Goal: Task Accomplishment & Management: Use online tool/utility

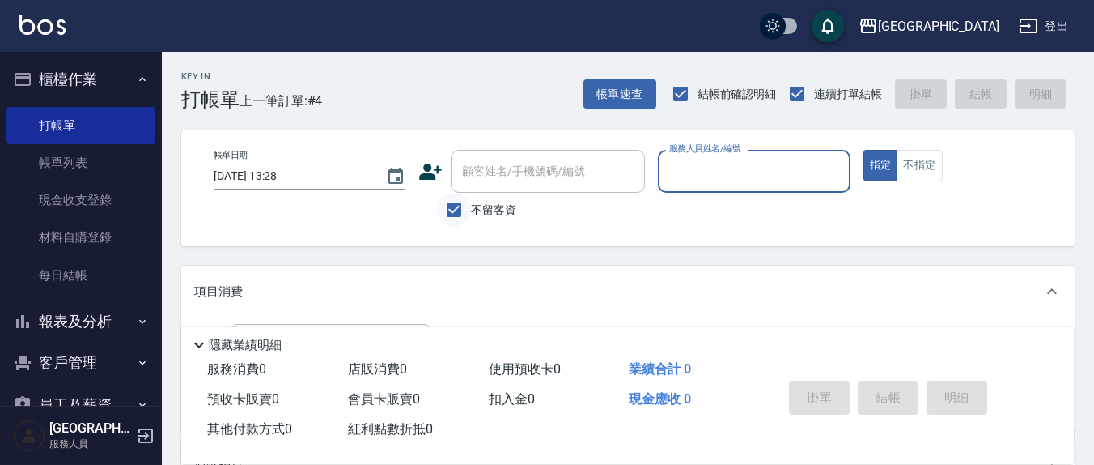
click at [446, 206] on input "不留客資" at bounding box center [454, 210] width 34 height 34
checkbox input "false"
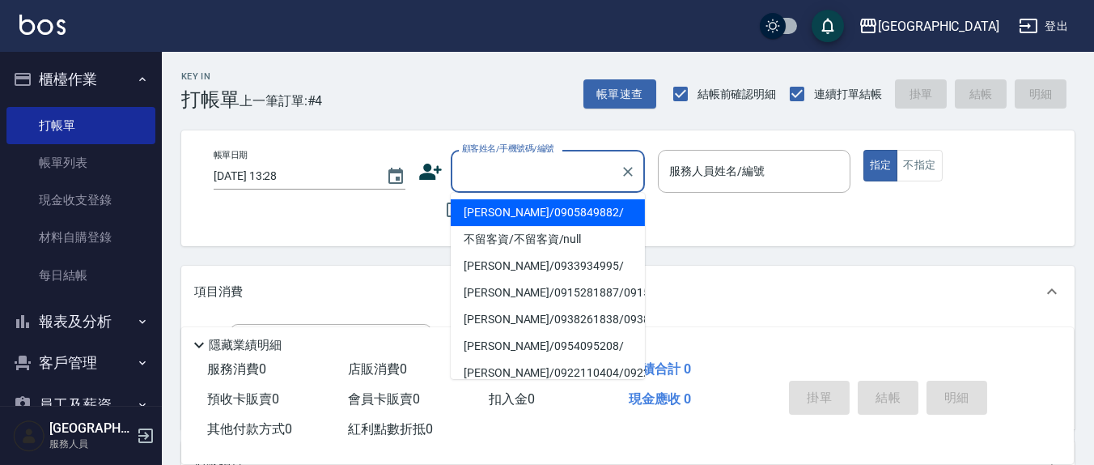
click at [491, 175] on div "顧客姓名/手機號碼/編號 顧客姓名/手機號碼/編號" at bounding box center [548, 171] width 194 height 43
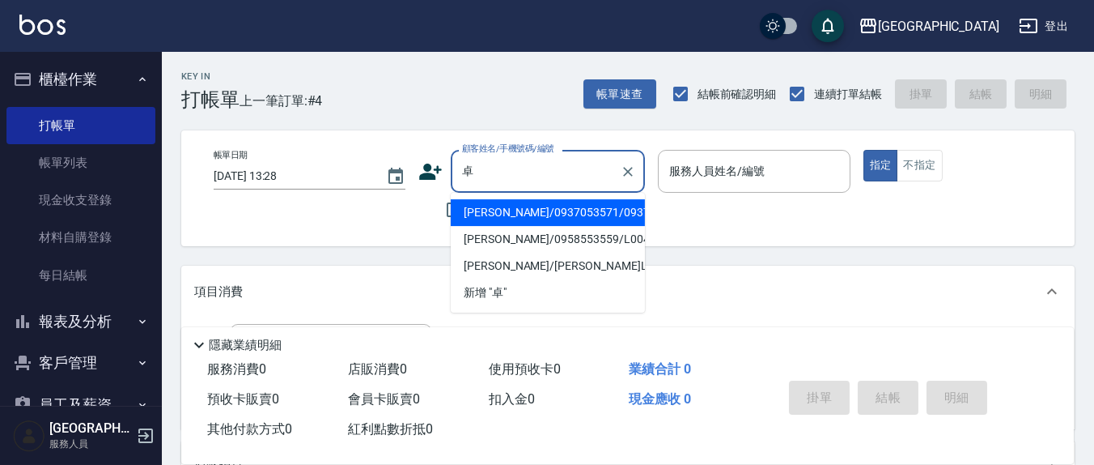
click at [535, 220] on li "[PERSON_NAME]/0937053571/0937053571" at bounding box center [548, 212] width 194 height 27
type input "[PERSON_NAME]/0937053571/0937053571"
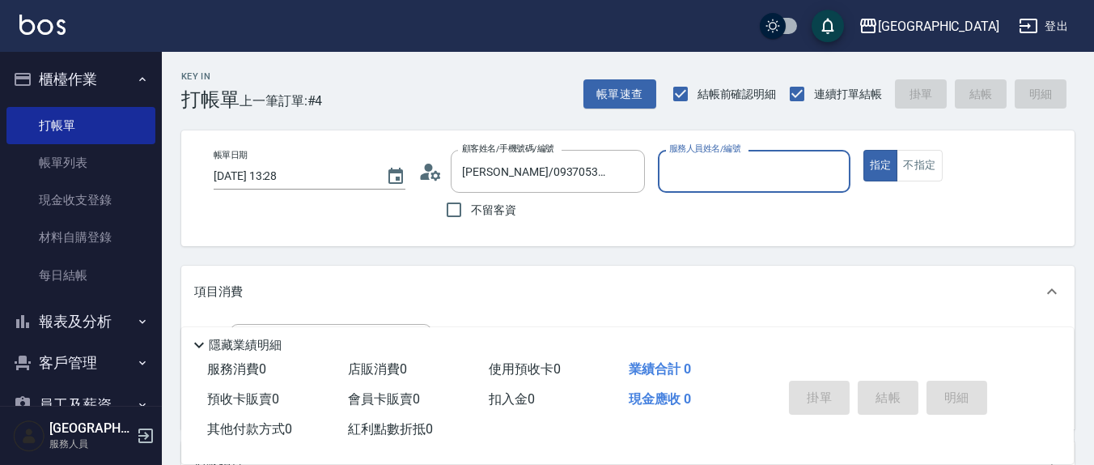
click at [701, 187] on div "服務人員姓名/編號" at bounding box center [754, 171] width 192 height 43
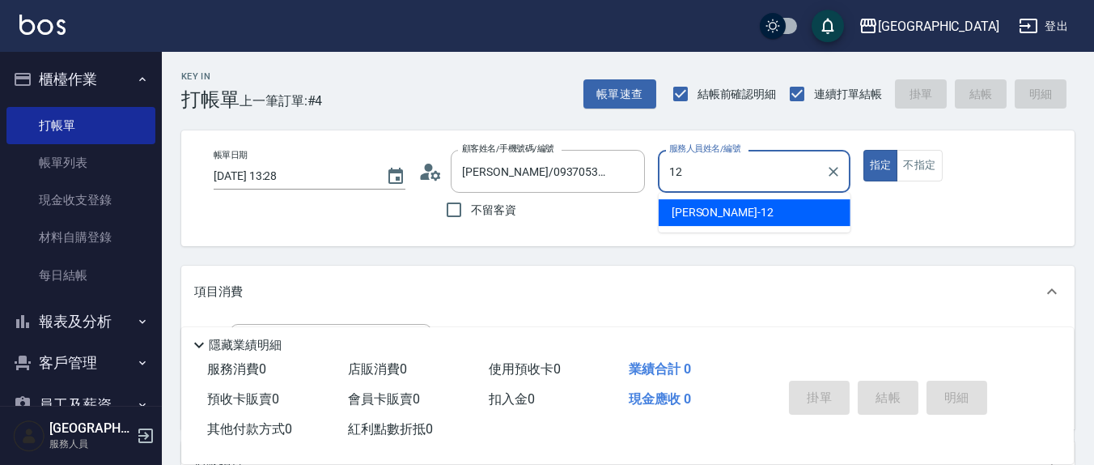
type input "12"
type button "true"
type input "[PERSON_NAME]-12"
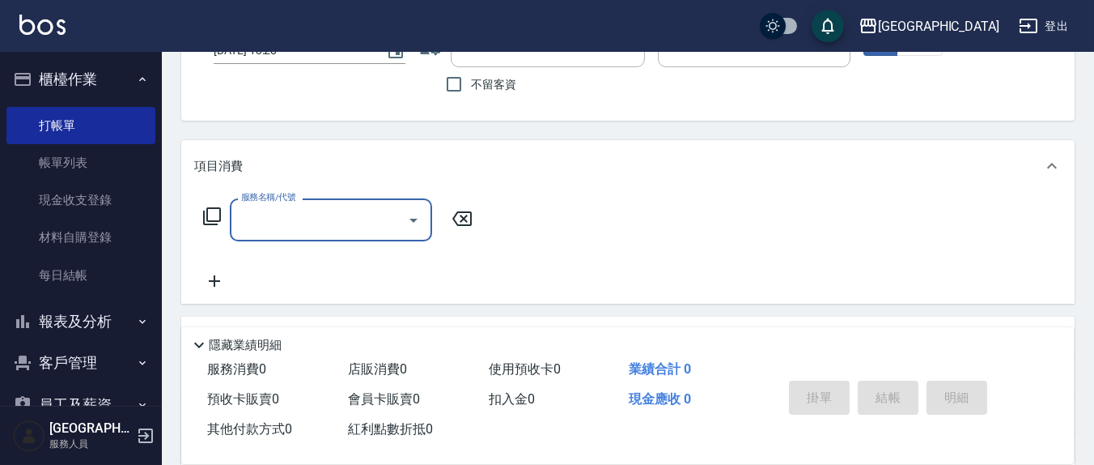
scroll to position [168, 0]
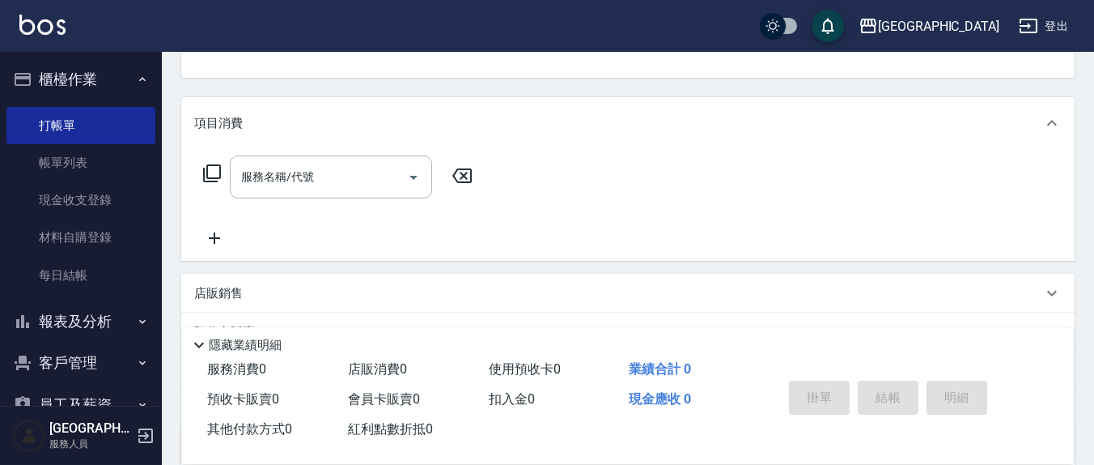
click at [213, 177] on icon at bounding box center [212, 173] width 18 height 18
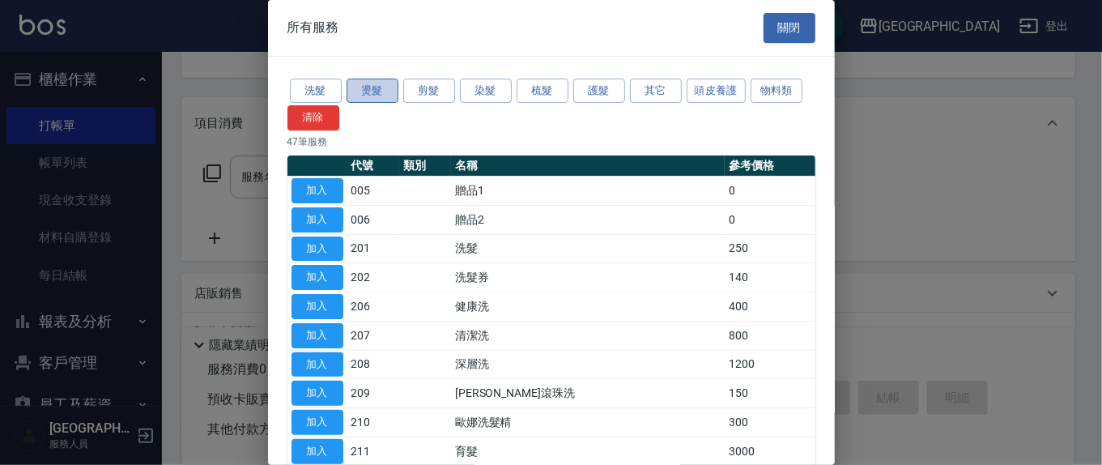
click at [370, 92] on button "燙髮" at bounding box center [372, 91] width 52 height 25
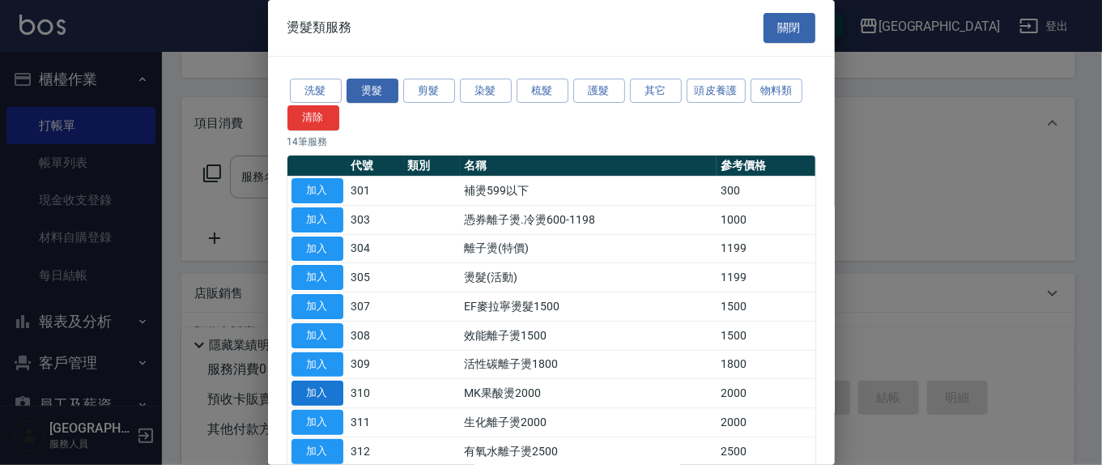
click at [306, 389] on button "加入" at bounding box center [317, 392] width 52 height 25
type input "MK果酸燙2000(310)"
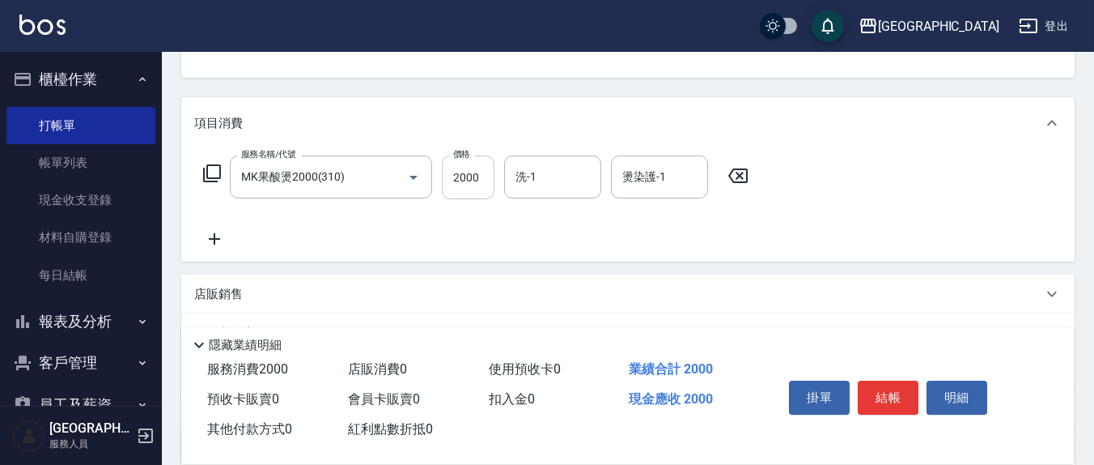
click at [478, 169] on input "2000" at bounding box center [468, 177] width 53 height 44
type input "1700"
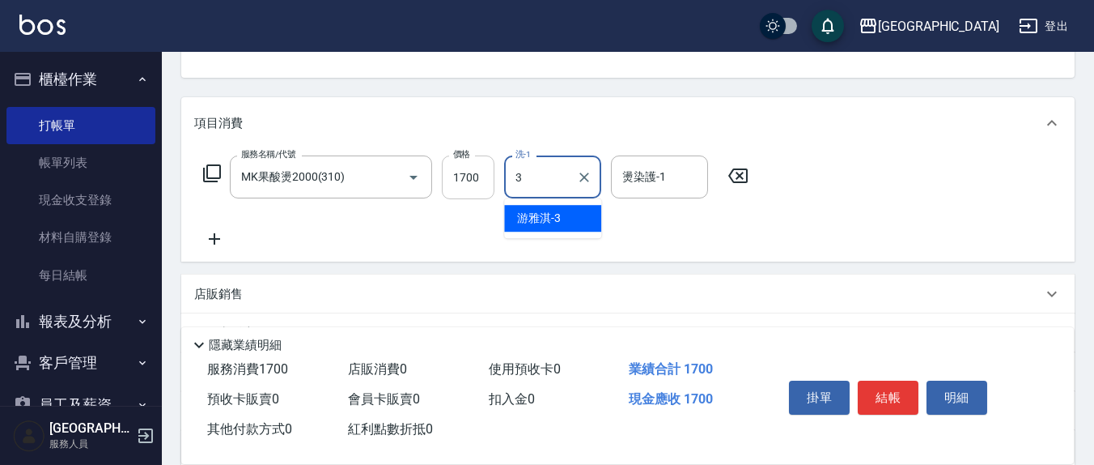
type input "游雅淇-3"
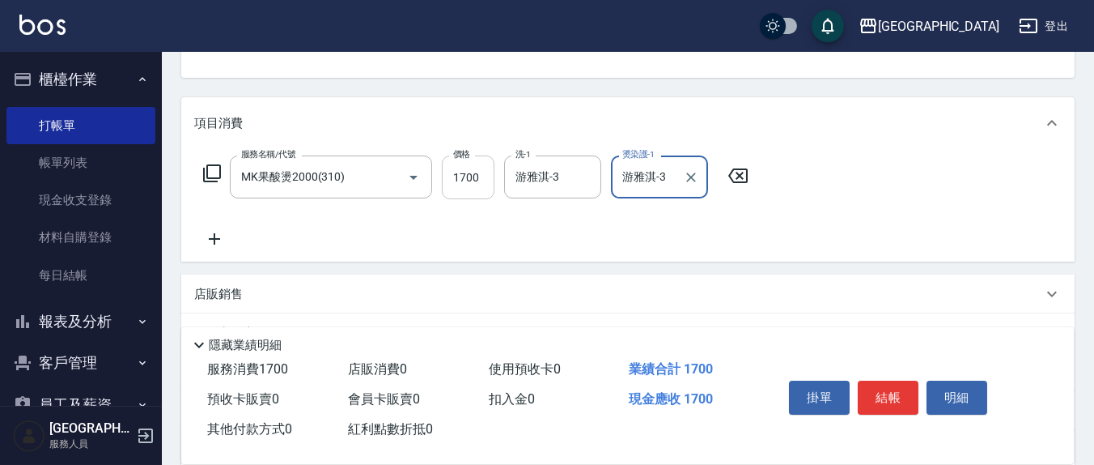
type input "游雅淇-3"
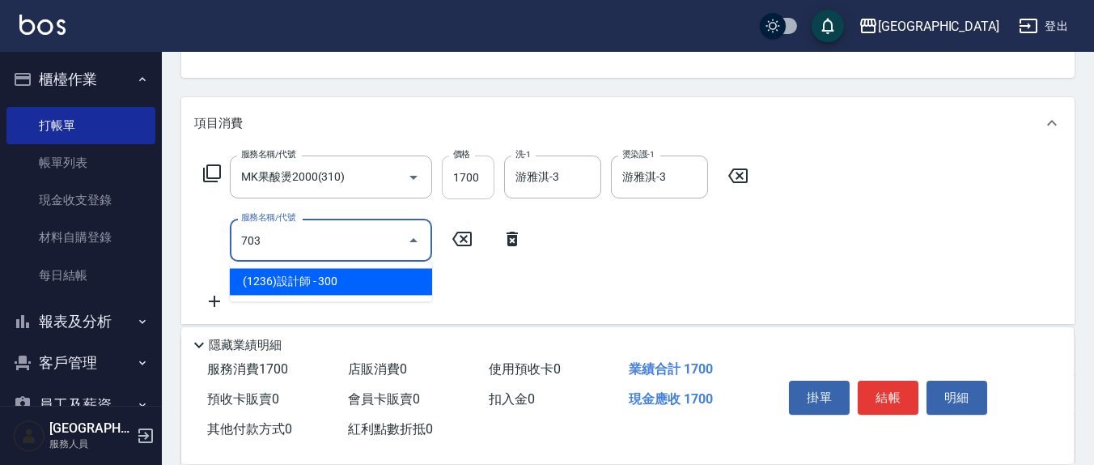
type input "(1236)設計師(703)"
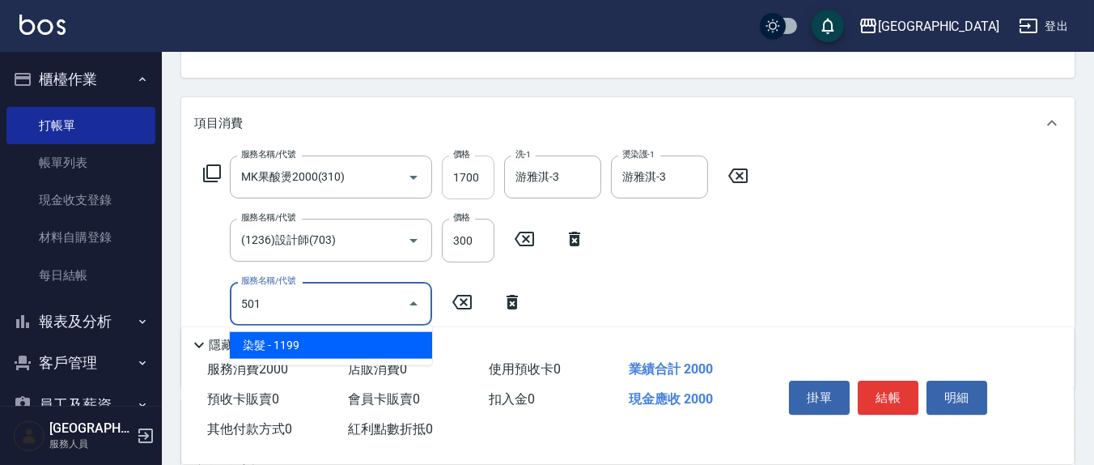
type input "染髮(501)"
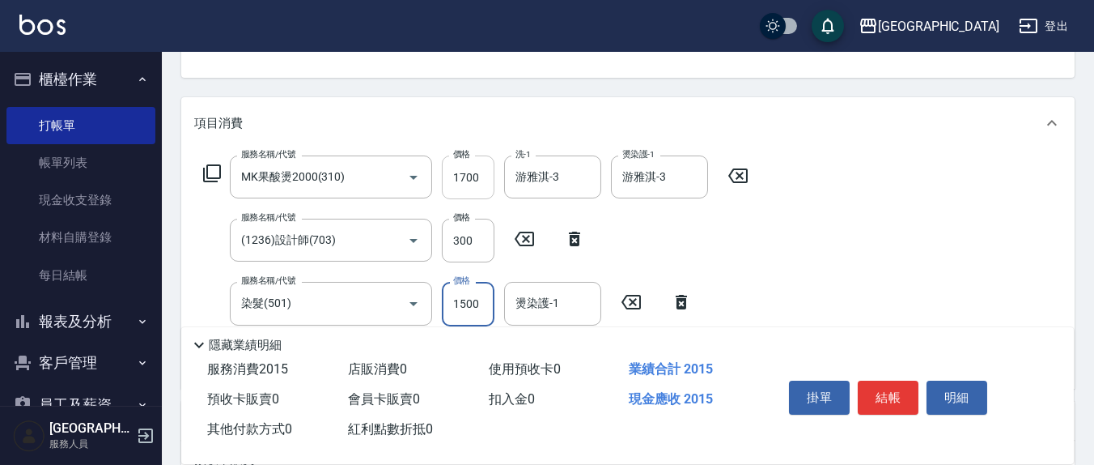
type input "1500"
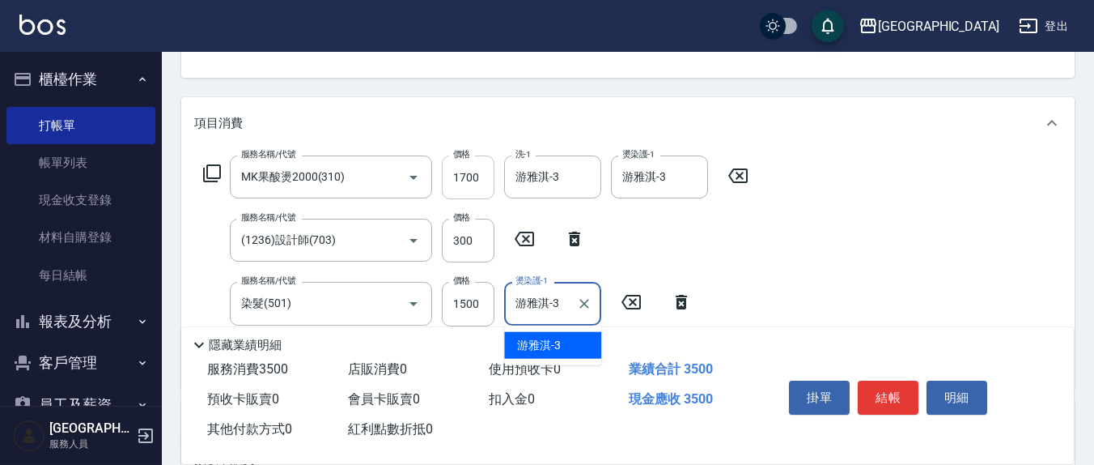
type input "游雅淇-3"
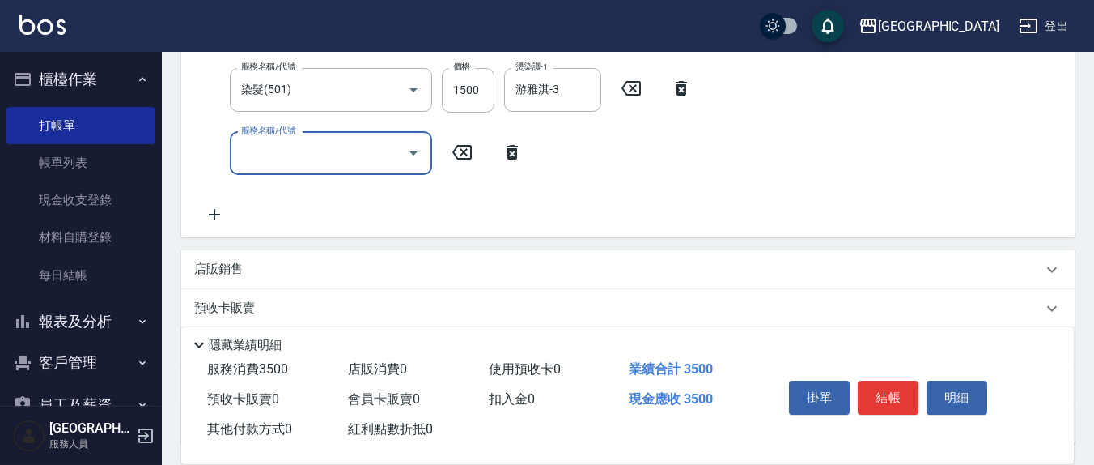
scroll to position [337, 0]
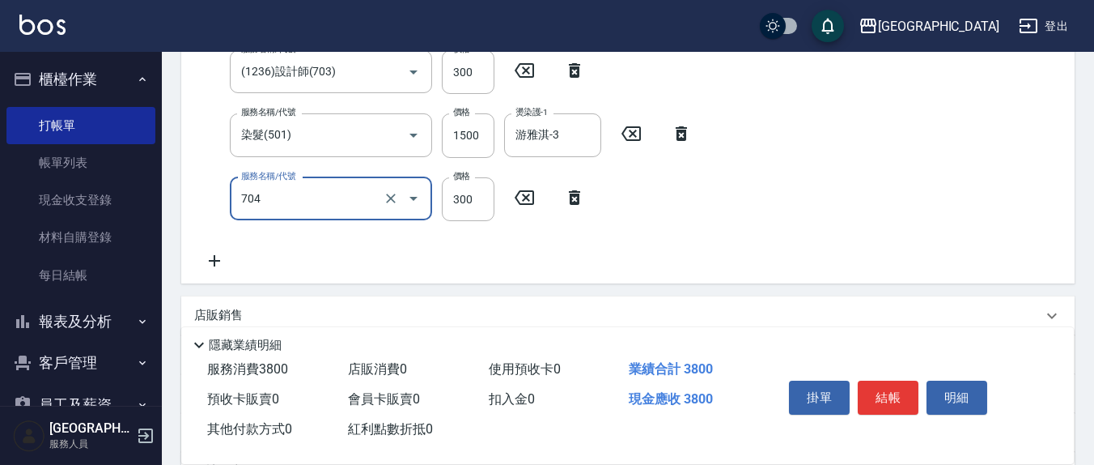
type input "深層生化大掃除(704)"
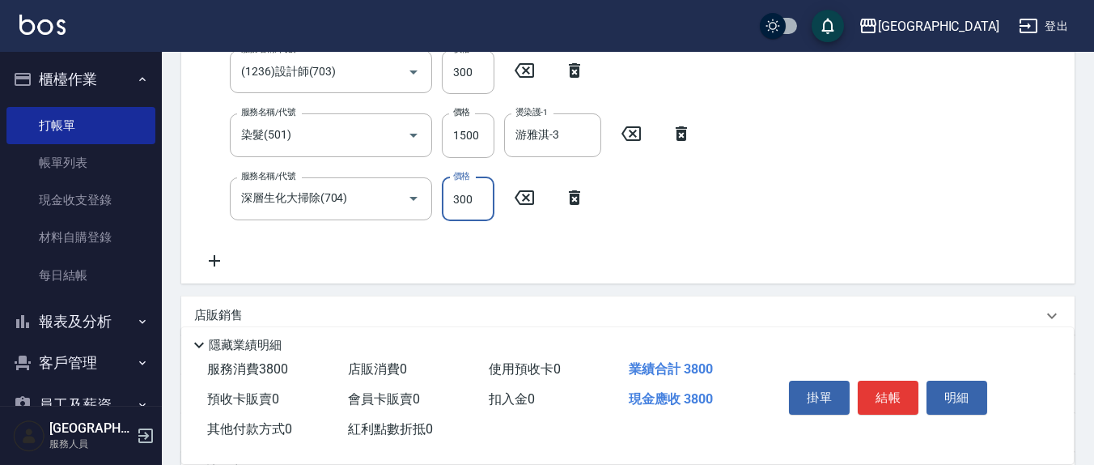
scroll to position [323, 0]
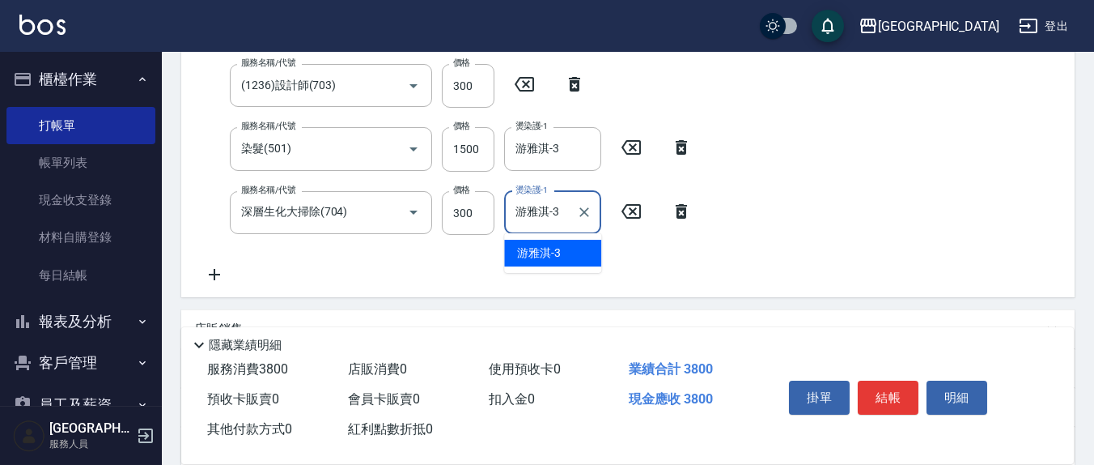
type input "游雅淇-3"
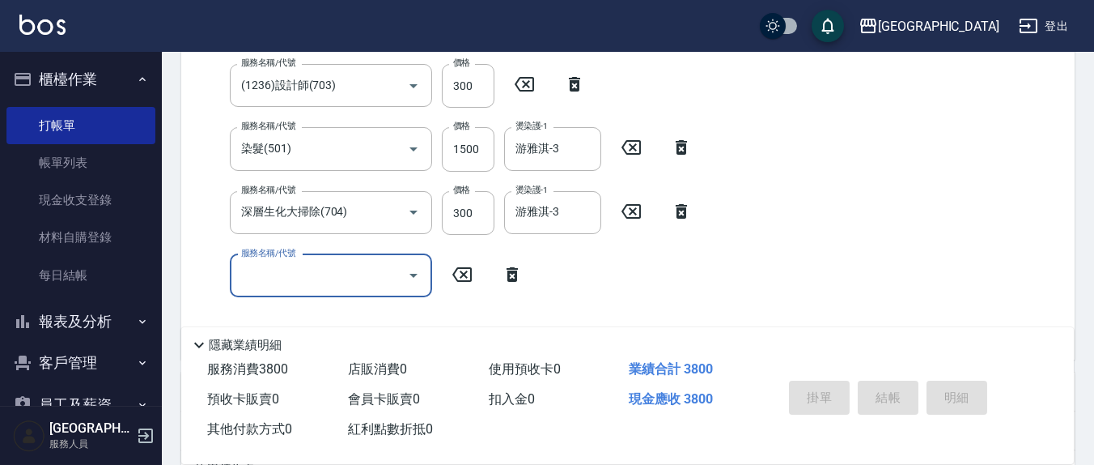
type input "."
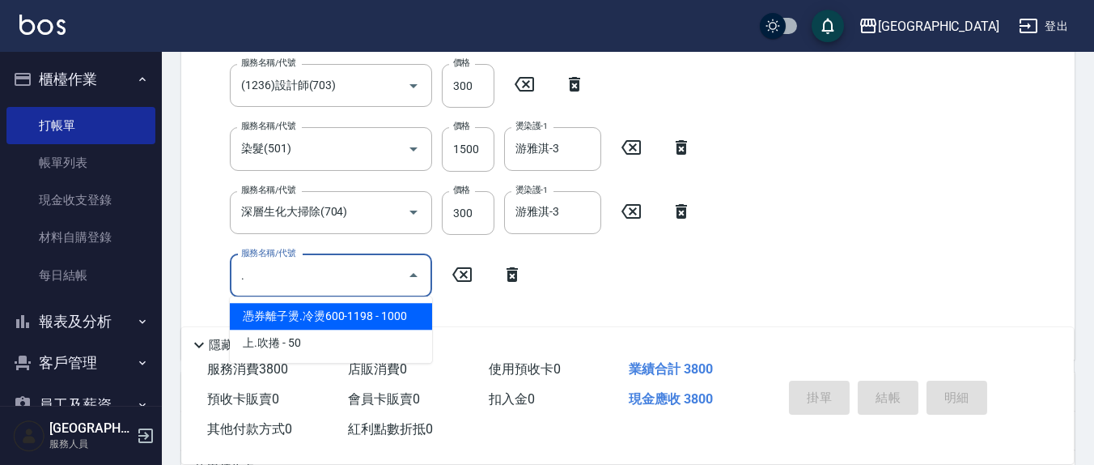
type input "[DATE] 15:52"
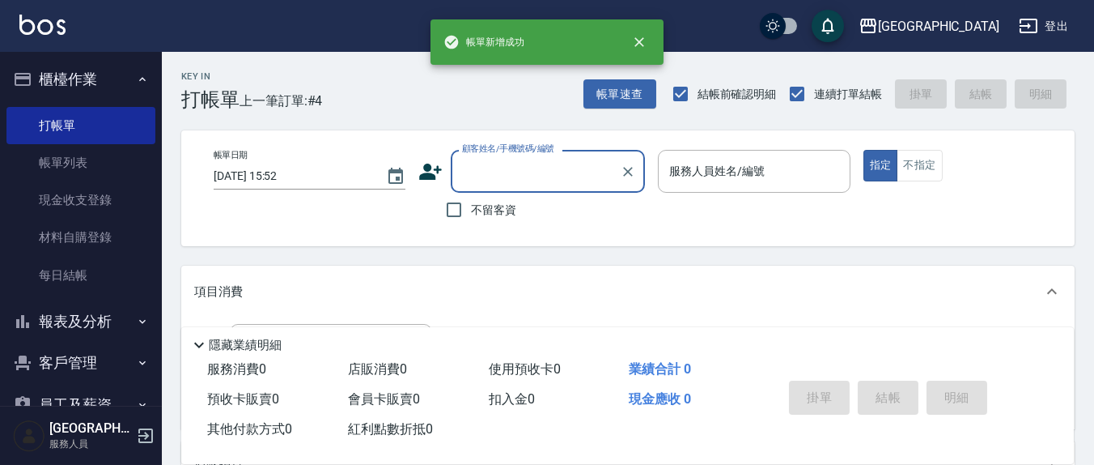
scroll to position [0, 0]
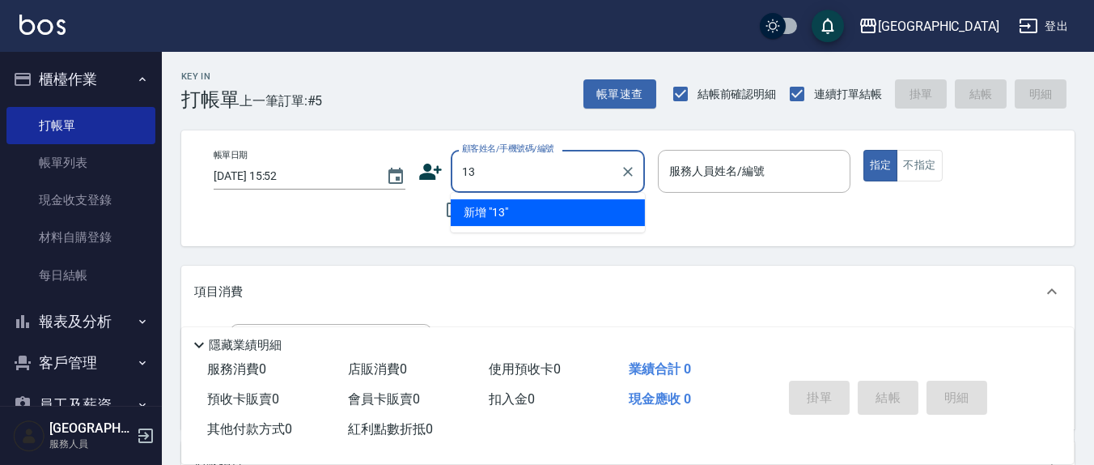
type input "13"
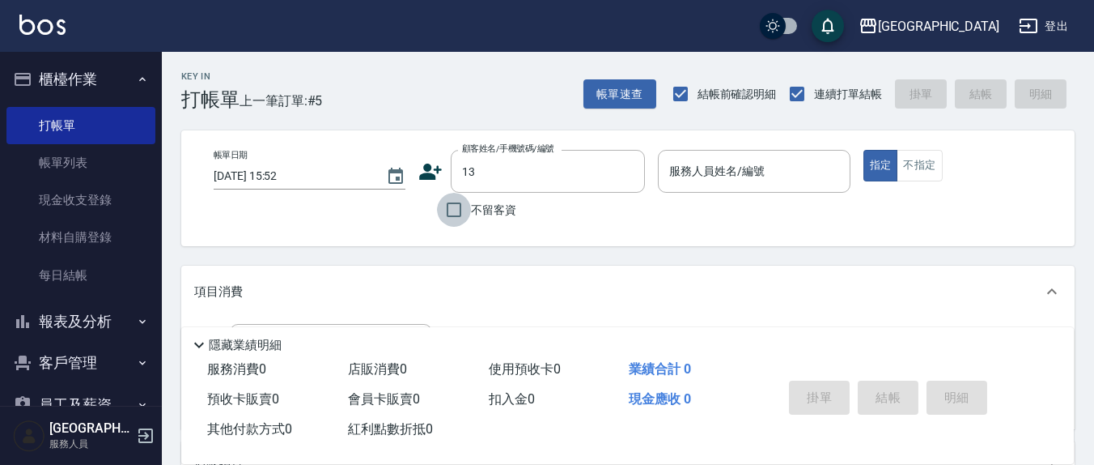
click at [451, 203] on input "不留客資" at bounding box center [454, 210] width 34 height 34
checkbox input "true"
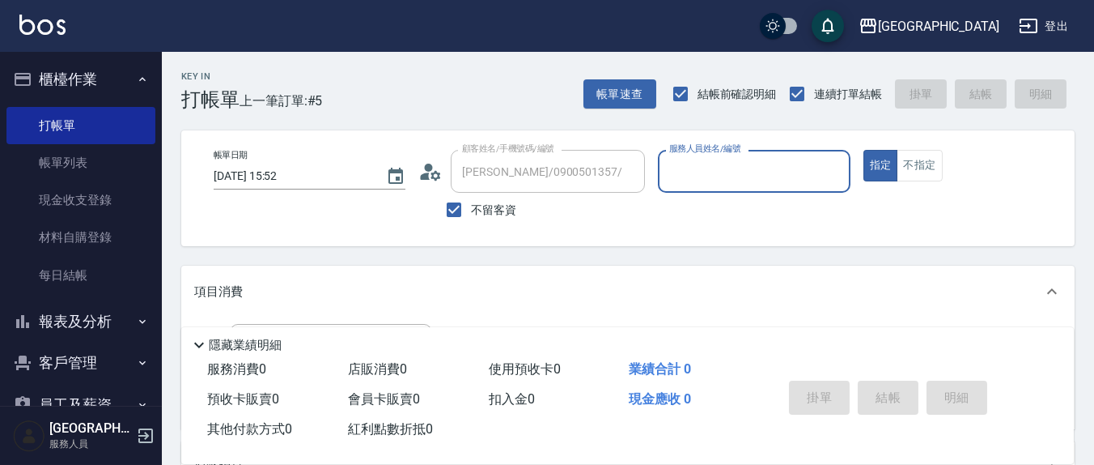
click at [708, 178] on input "服務人員姓名/編號" at bounding box center [753, 171] width 177 height 28
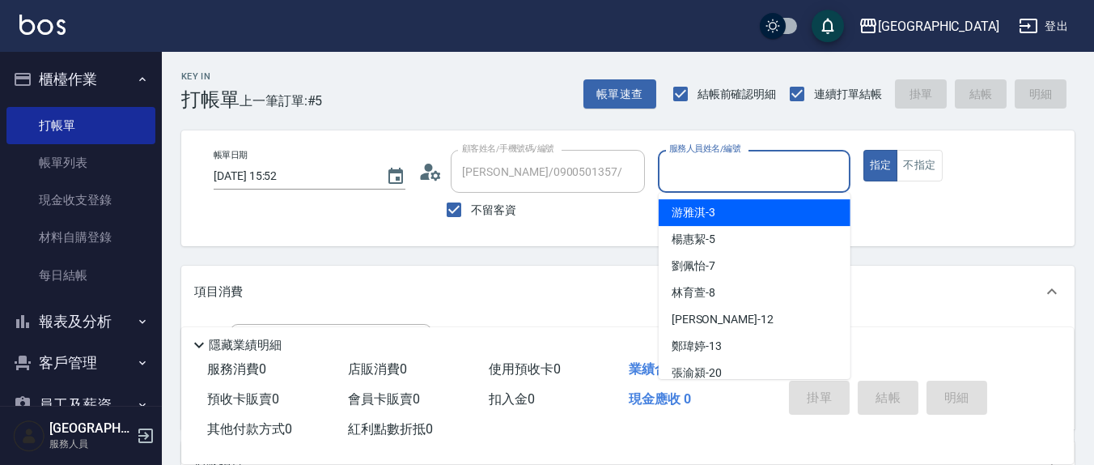
type input "[PERSON_NAME]色/0910951401/"
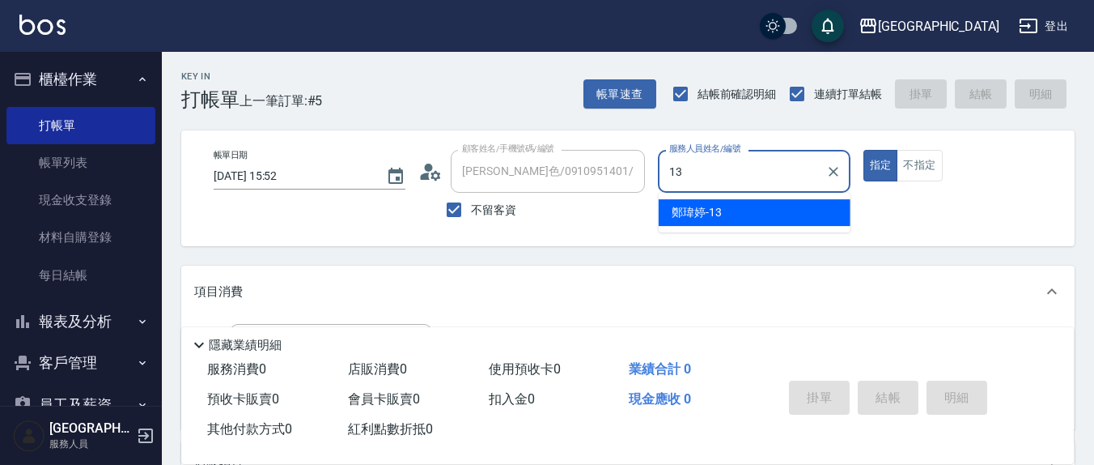
type input "鄭瑋婷-13"
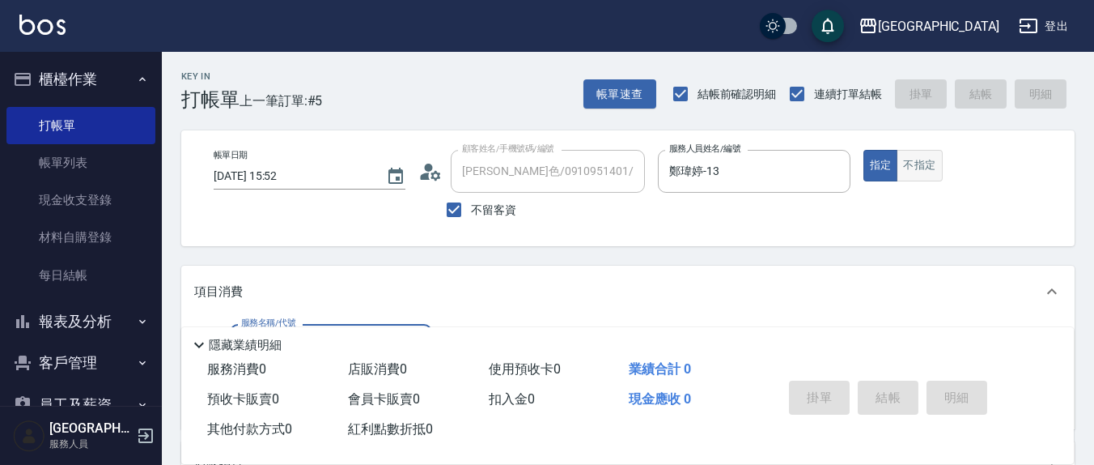
click at [916, 170] on button "不指定" at bounding box center [919, 166] width 45 height 32
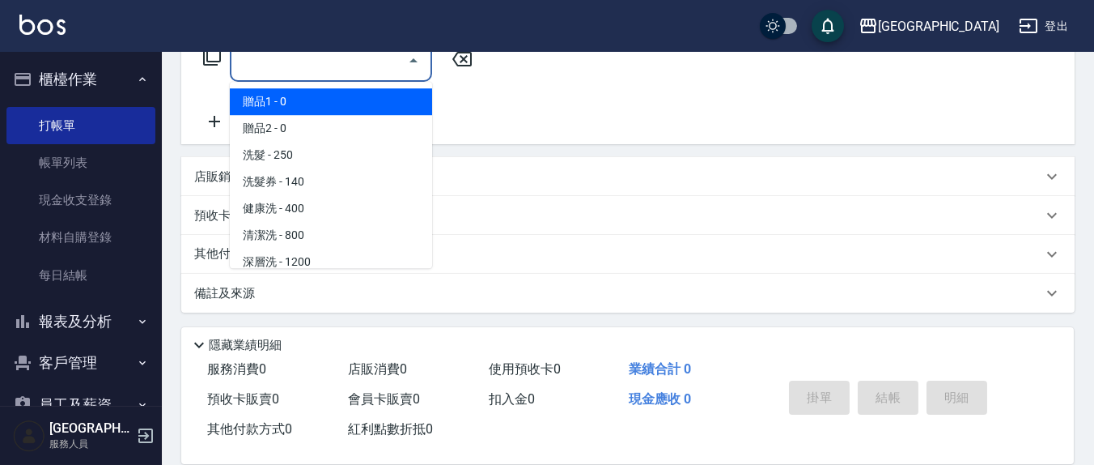
click at [336, 55] on input "服務名稱/代號" at bounding box center [319, 60] width 164 height 28
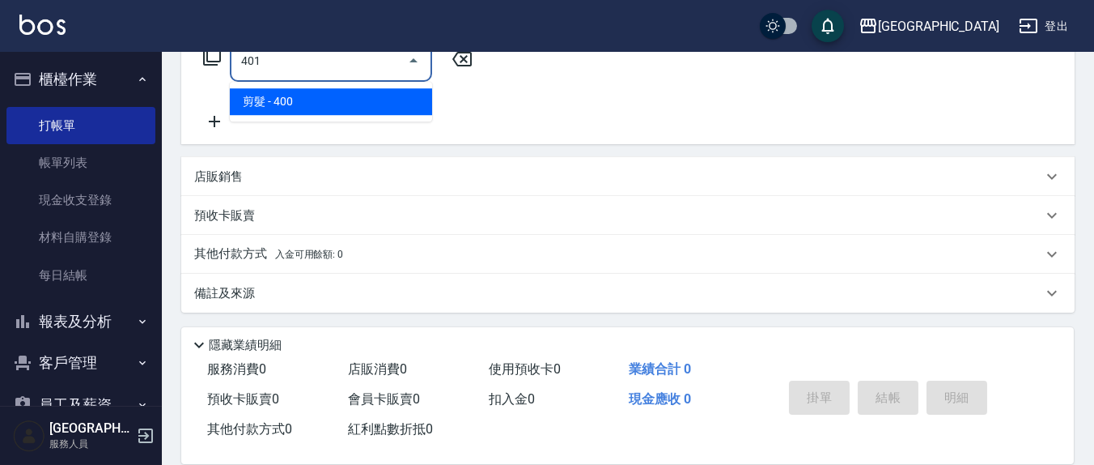
type input "剪髮(401)"
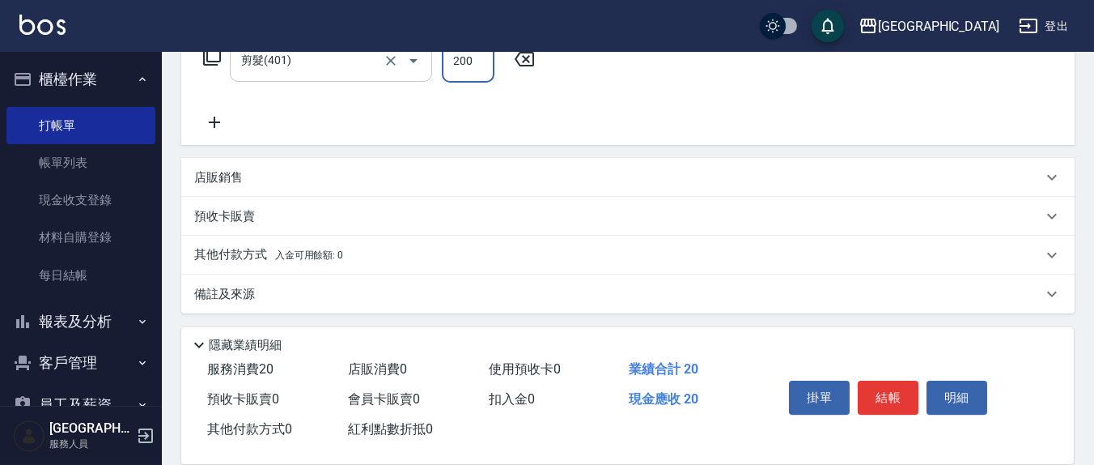
type input "200"
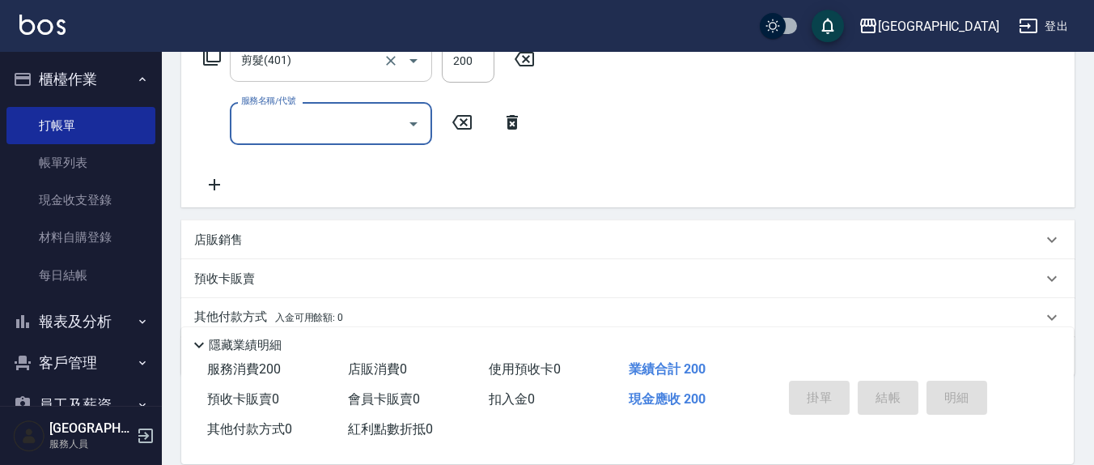
type button "false"
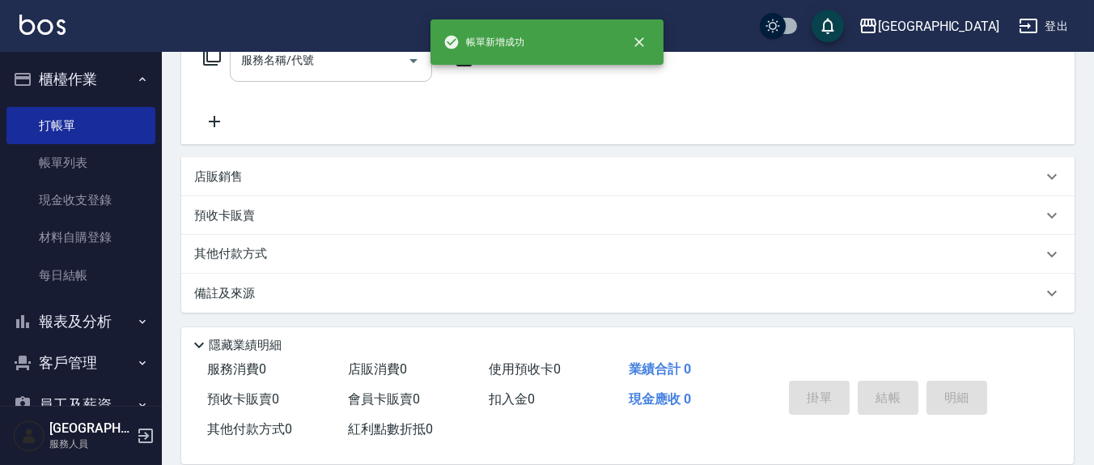
scroll to position [0, 0]
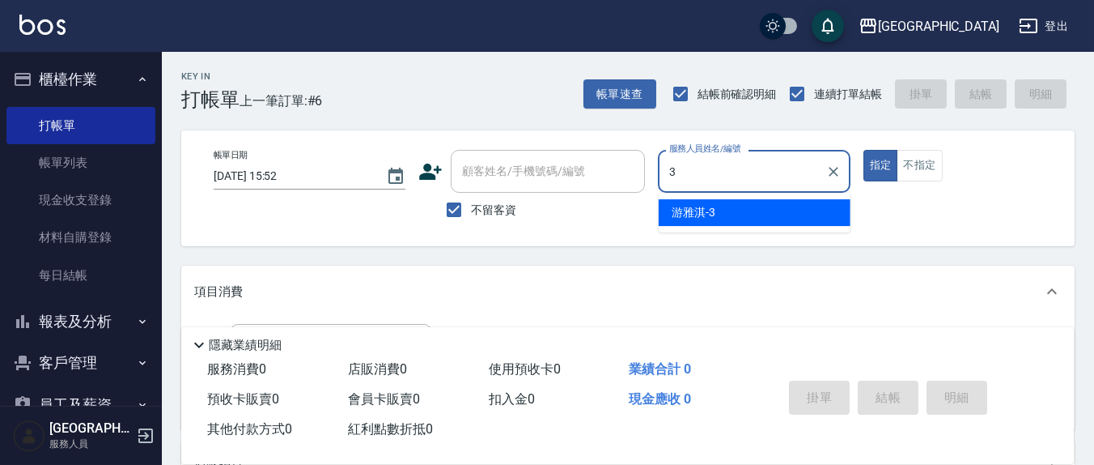
type input "游雅淇-3"
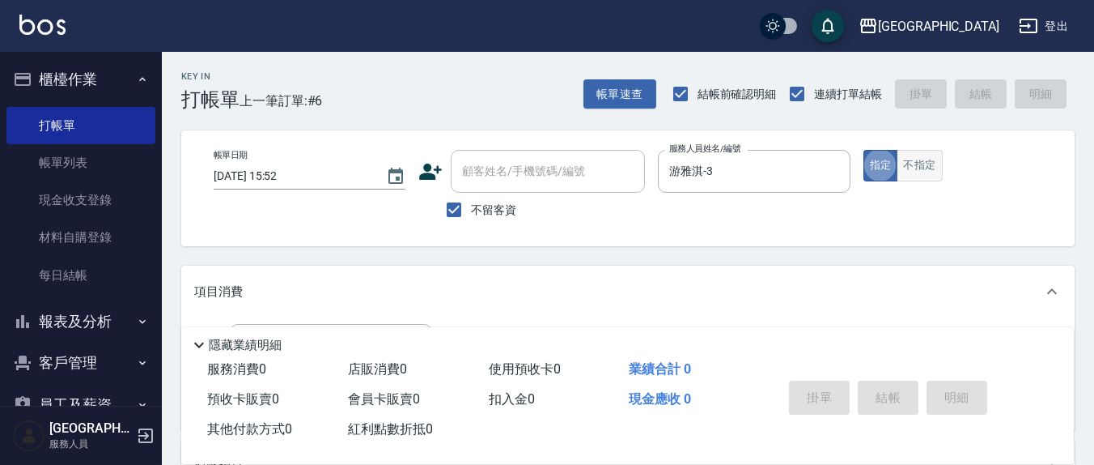
click at [925, 172] on button "不指定" at bounding box center [919, 166] width 45 height 32
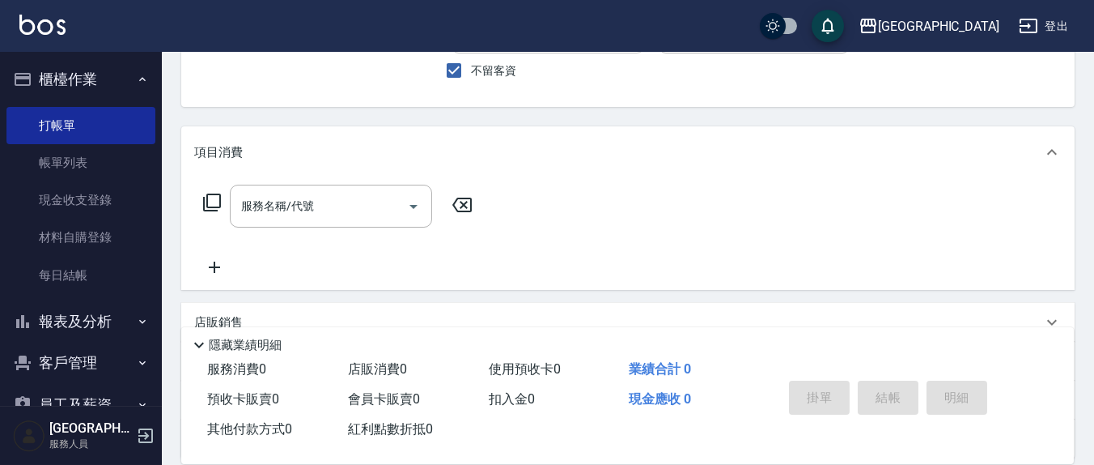
scroll to position [168, 0]
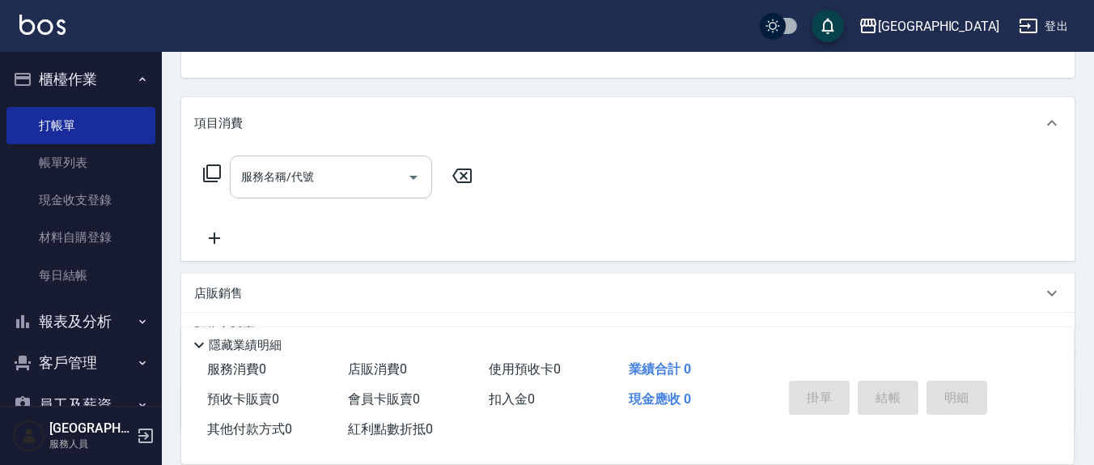
click at [361, 180] on input "服務名稱/代號" at bounding box center [319, 177] width 164 height 28
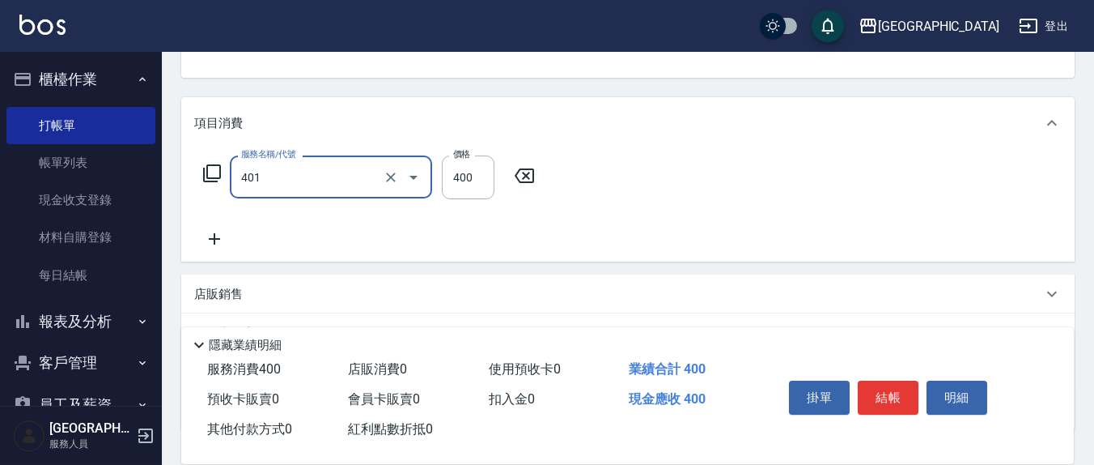
type input "剪髮(401)"
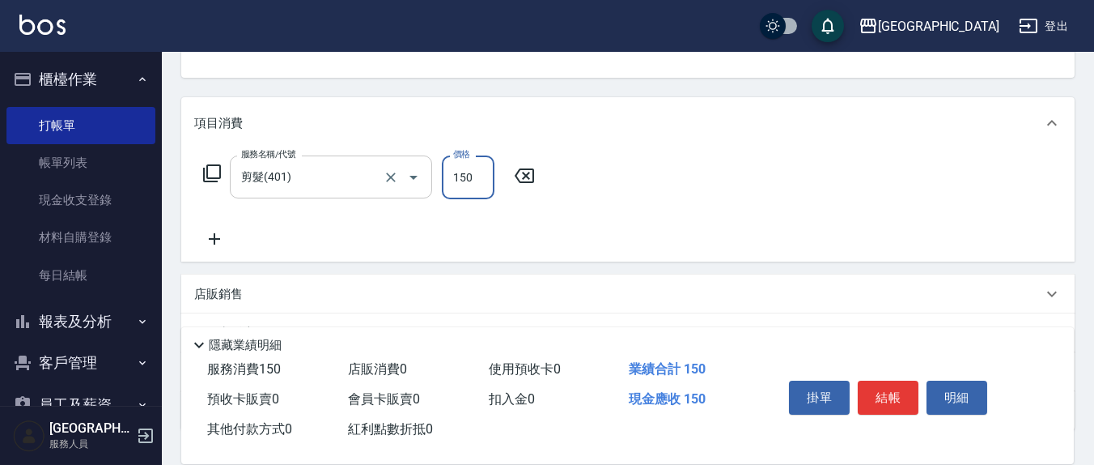
type input "150"
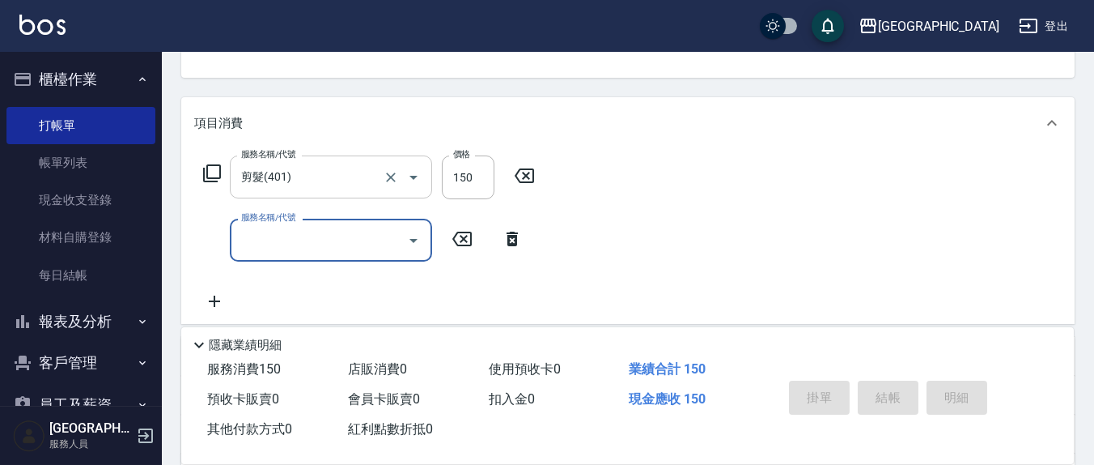
type input "[DATE] 15:53"
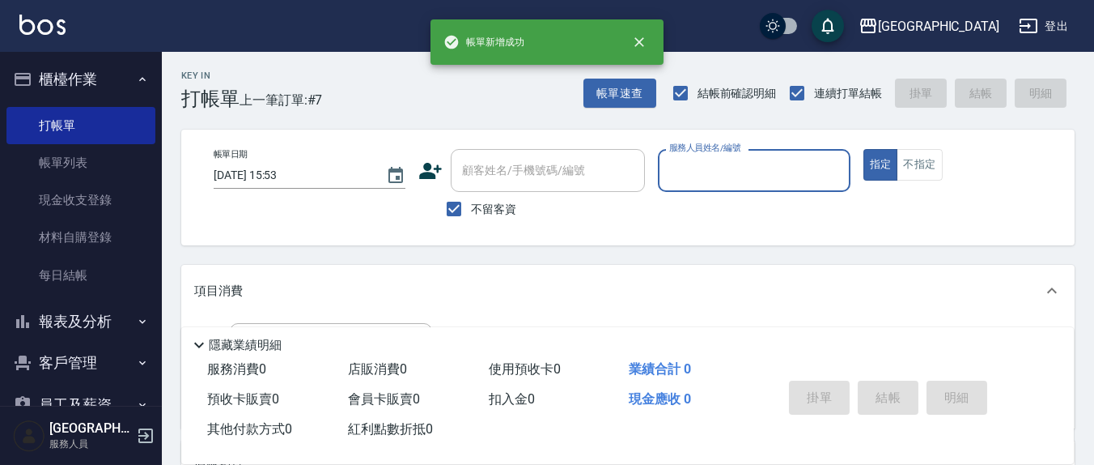
scroll to position [0, 0]
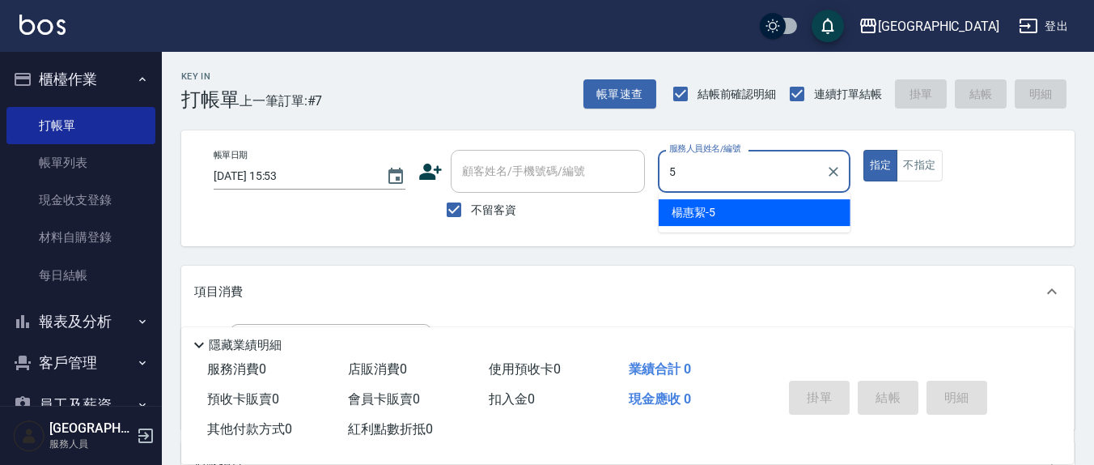
type input "[PERSON_NAME]5"
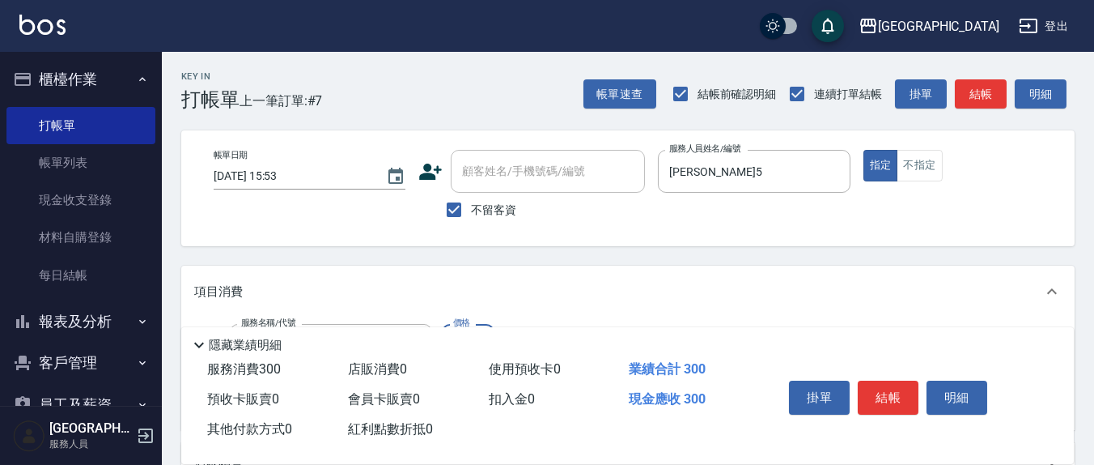
type input "歐娜洗髮精(210)"
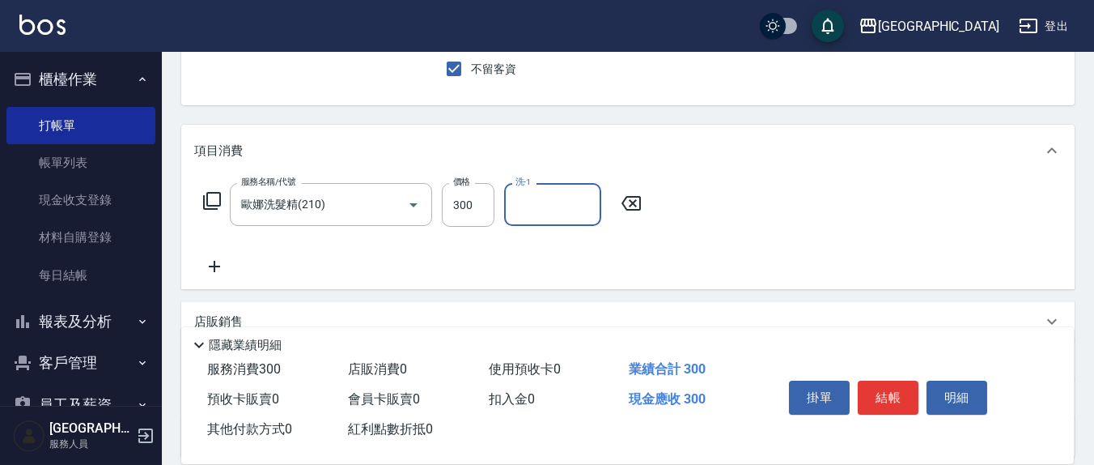
scroll to position [168, 0]
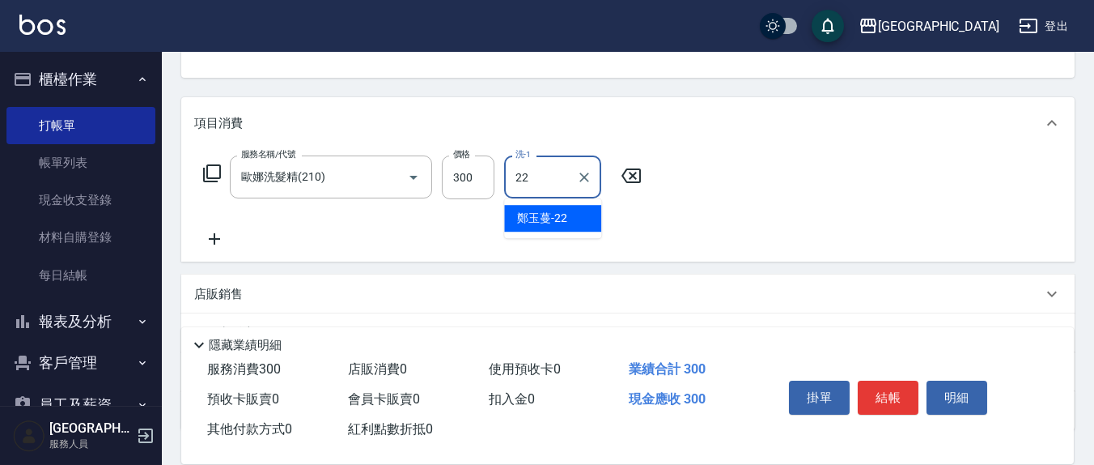
type input "鄭玉蔓-22"
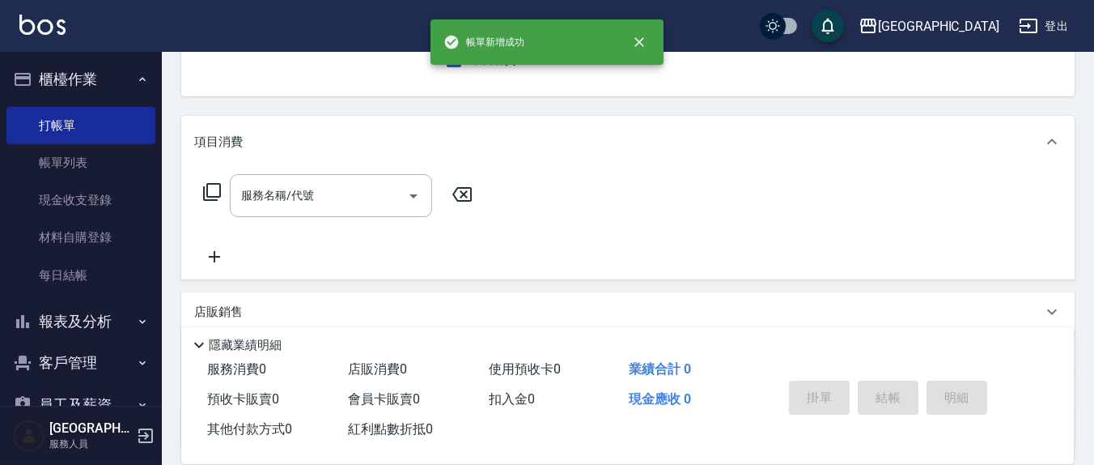
scroll to position [0, 0]
